Goal: Information Seeking & Learning: Learn about a topic

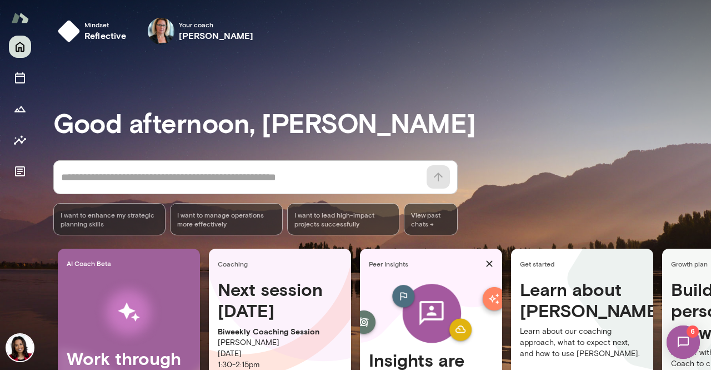
drag, startPoint x: 708, startPoint y: 57, endPoint x: 708, endPoint y: 182, distance: 125.6
click at [708, 182] on div at bounding box center [355, 123] width 711 height 246
drag, startPoint x: 708, startPoint y: 182, endPoint x: 707, endPoint y: 174, distance: 8.4
click at [707, 174] on div at bounding box center [355, 123] width 711 height 246
click at [623, 205] on div "* ​ ​ I want to enhance my strategic planning skills I want to manage operation…" at bounding box center [382, 197] width 658 height 75
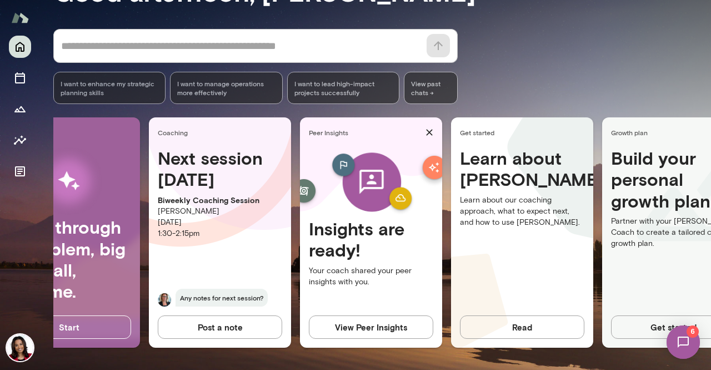
drag, startPoint x: 707, startPoint y: 158, endPoint x: 703, endPoint y: 201, distance: 43.0
click at [703, 201] on div at bounding box center [355, 123] width 711 height 246
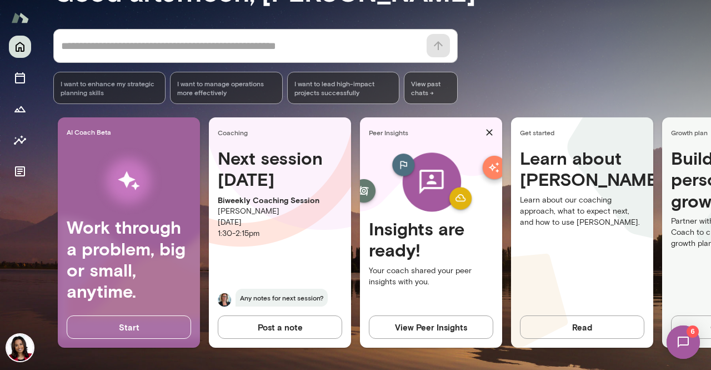
click at [19, 354] on img at bounding box center [20, 347] width 27 height 27
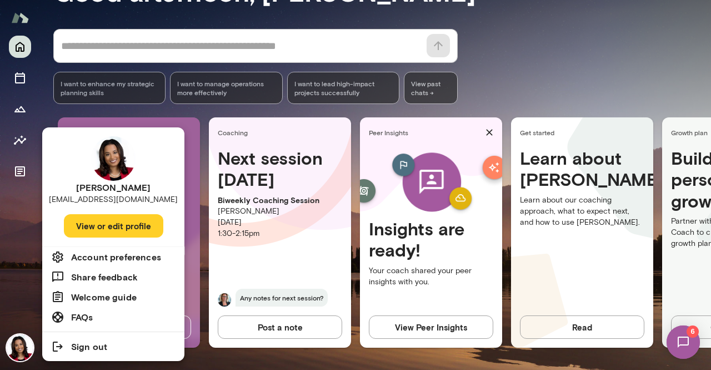
click at [93, 316] on h6 "FAQs" at bounding box center [82, 316] width 22 height 13
